Goal: Find specific page/section

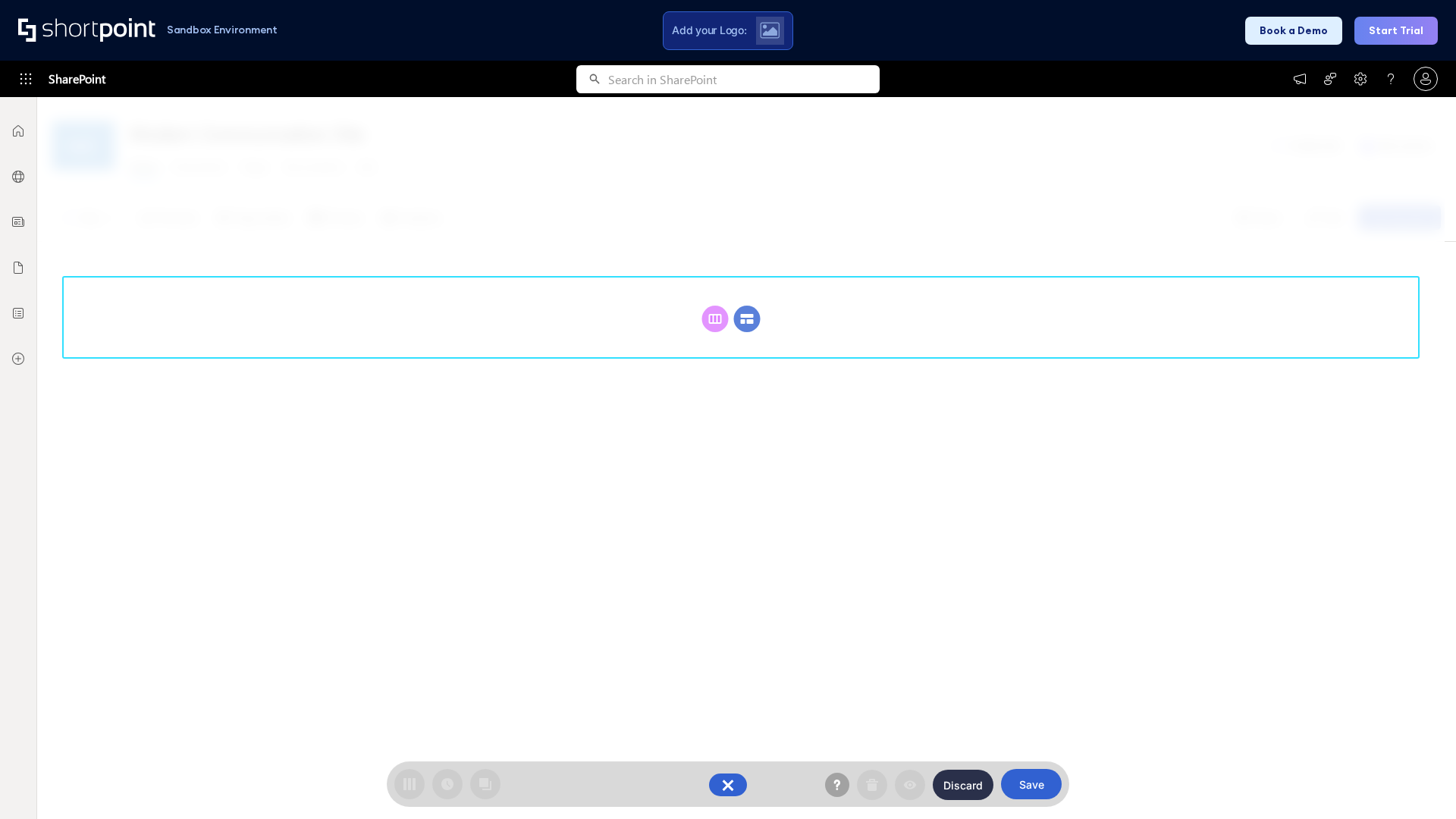
scroll to position [208, 0]
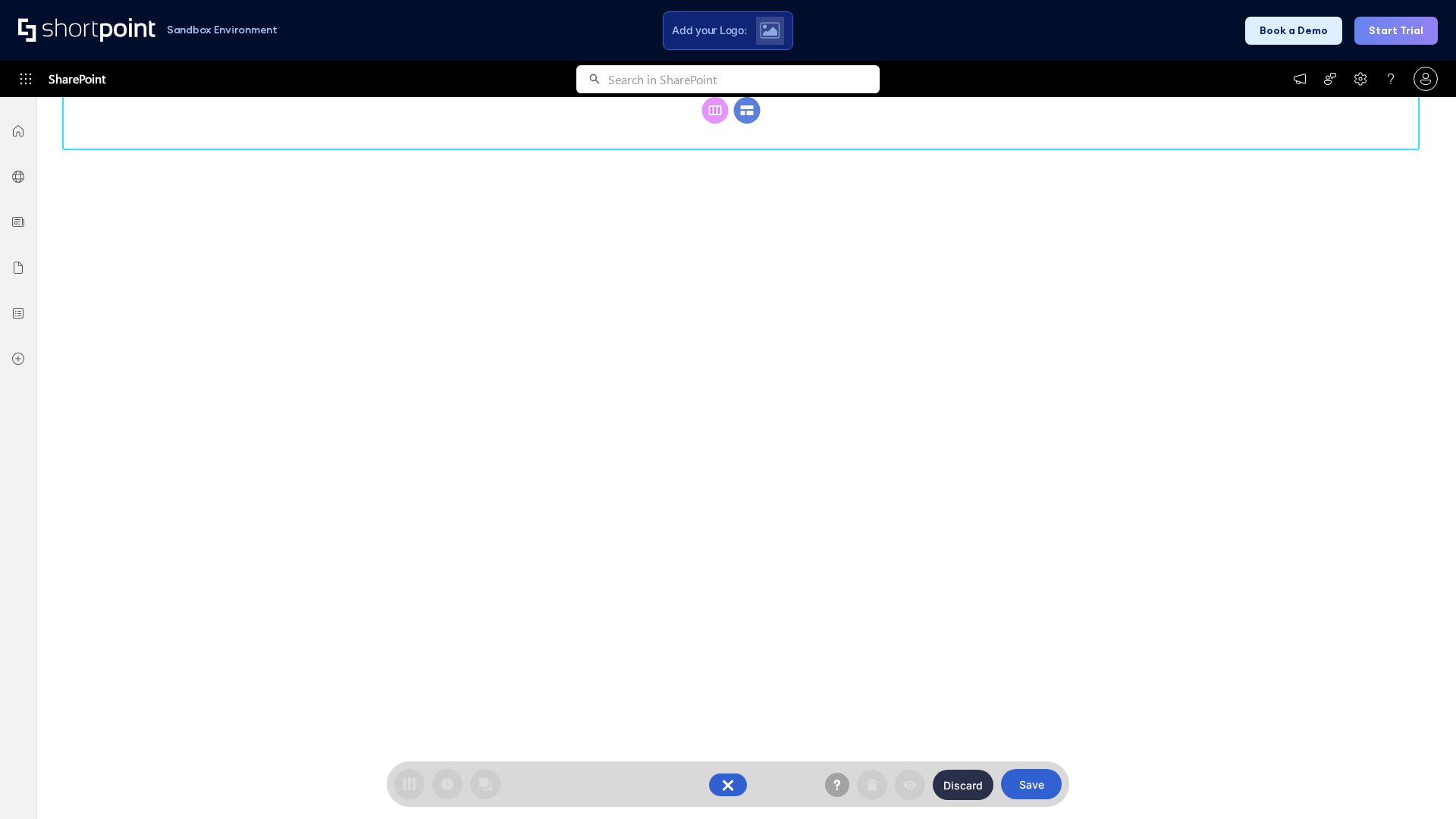
click at [747, 124] on circle at bounding box center [747, 110] width 27 height 27
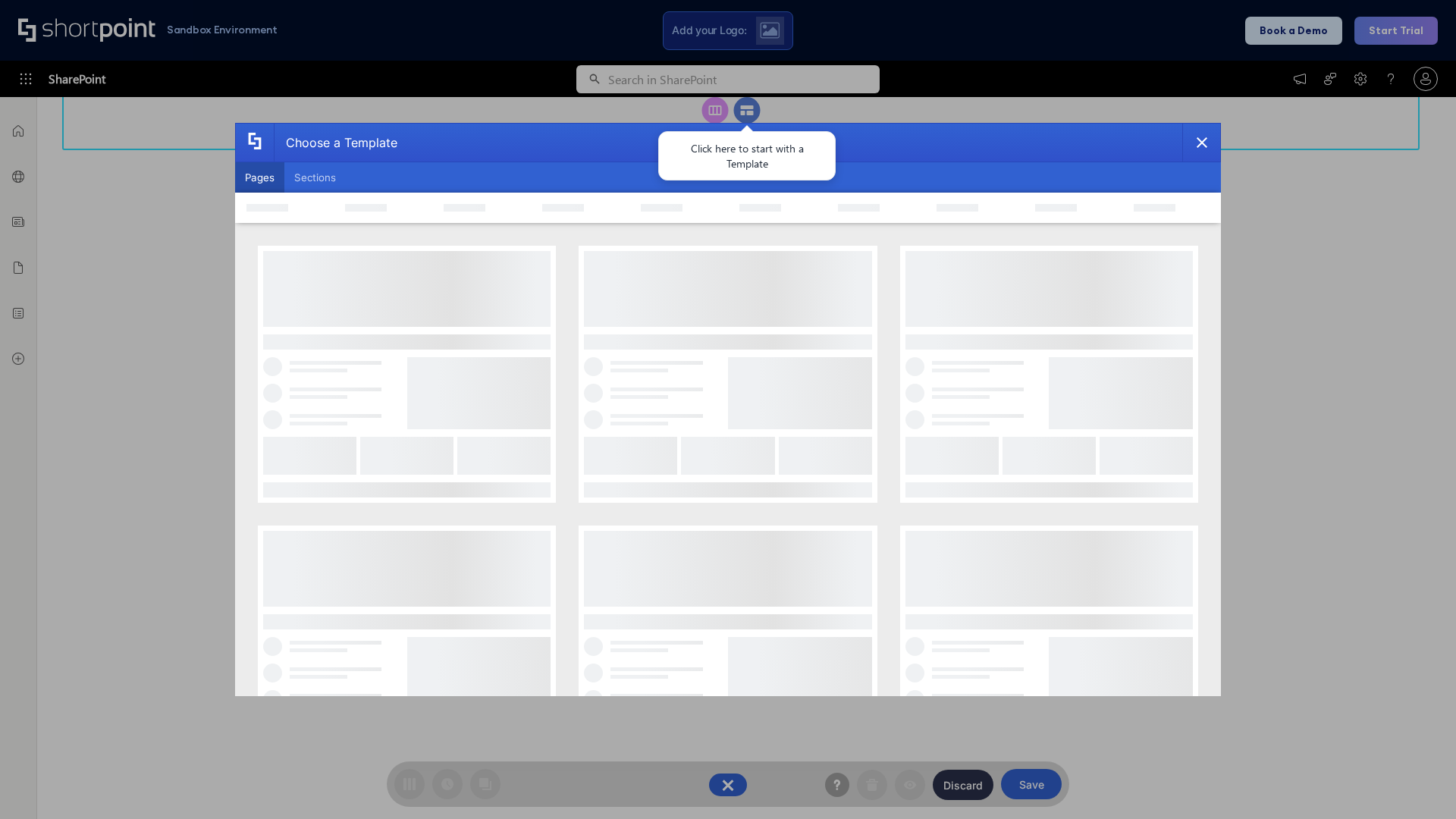
scroll to position [0, 0]
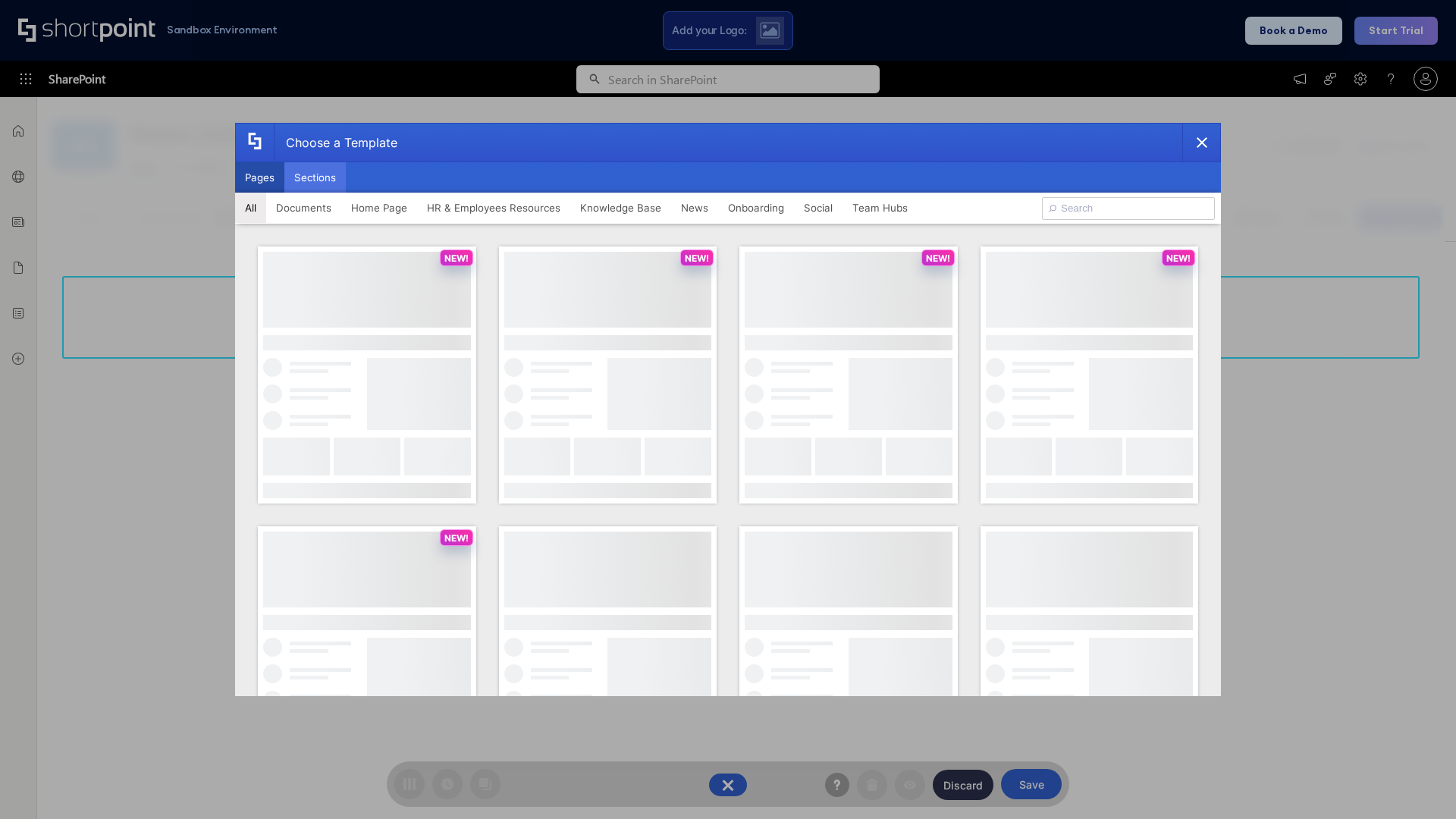
click at [315, 178] on button "Sections" at bounding box center [315, 177] width 61 height 31
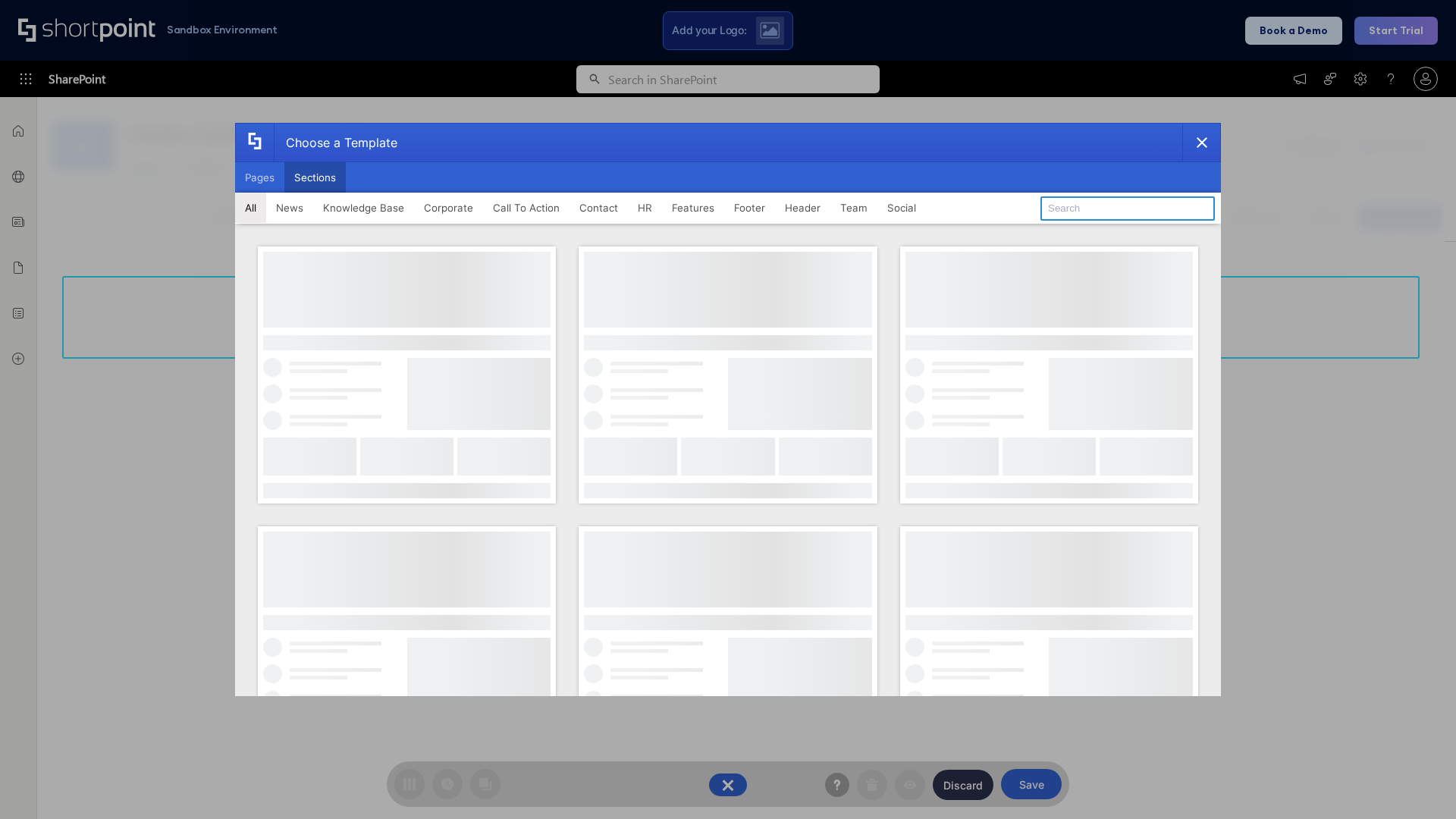
type input "Footer 3"
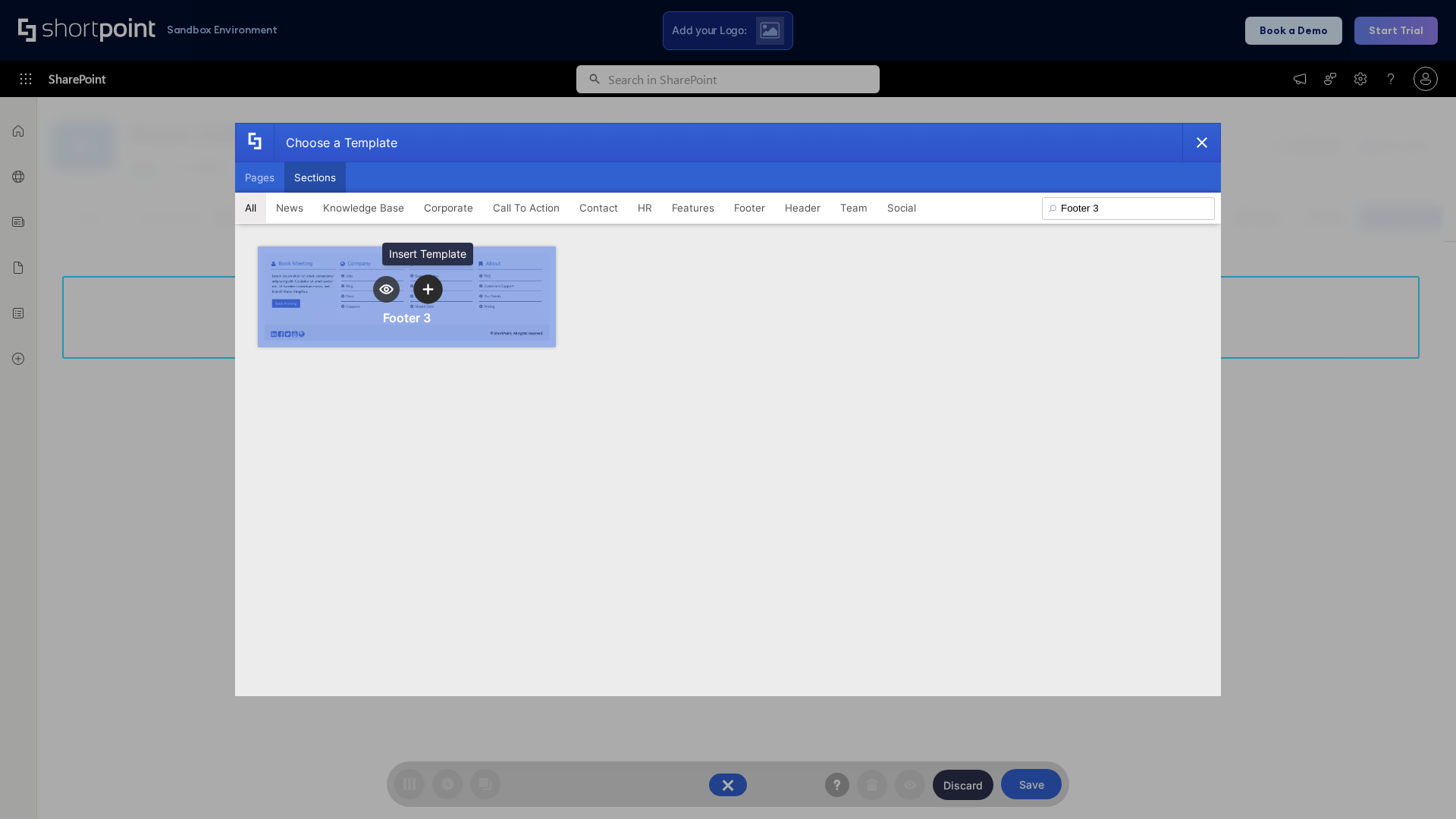
click at [428, 289] on icon "template selector" at bounding box center [427, 288] width 11 height 11
